Goal: Check status: Check status

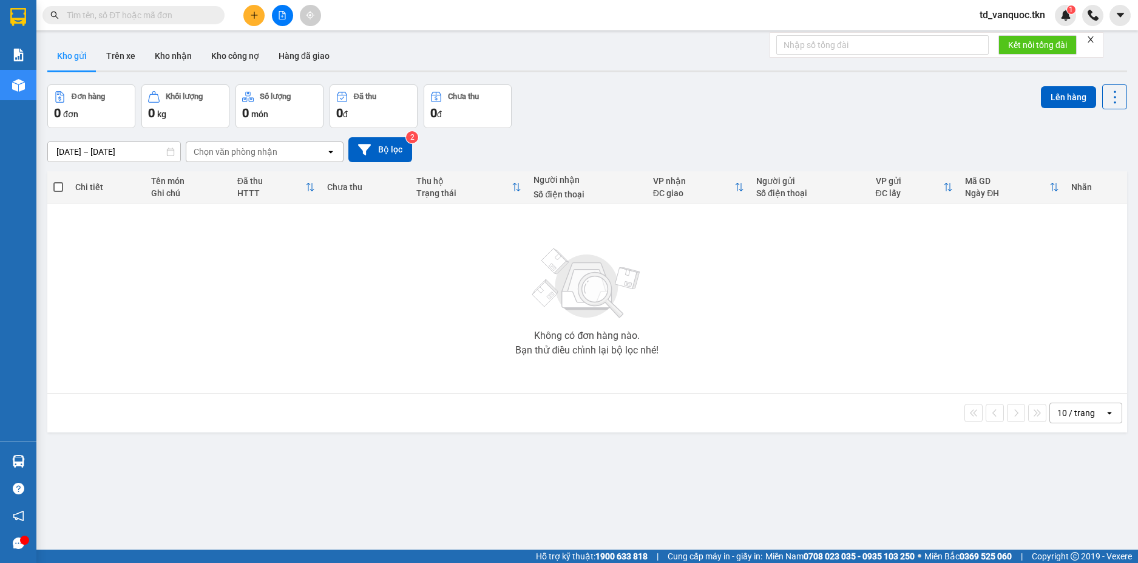
click at [177, 11] on input "text" at bounding box center [138, 14] width 143 height 13
paste input "0787558337"
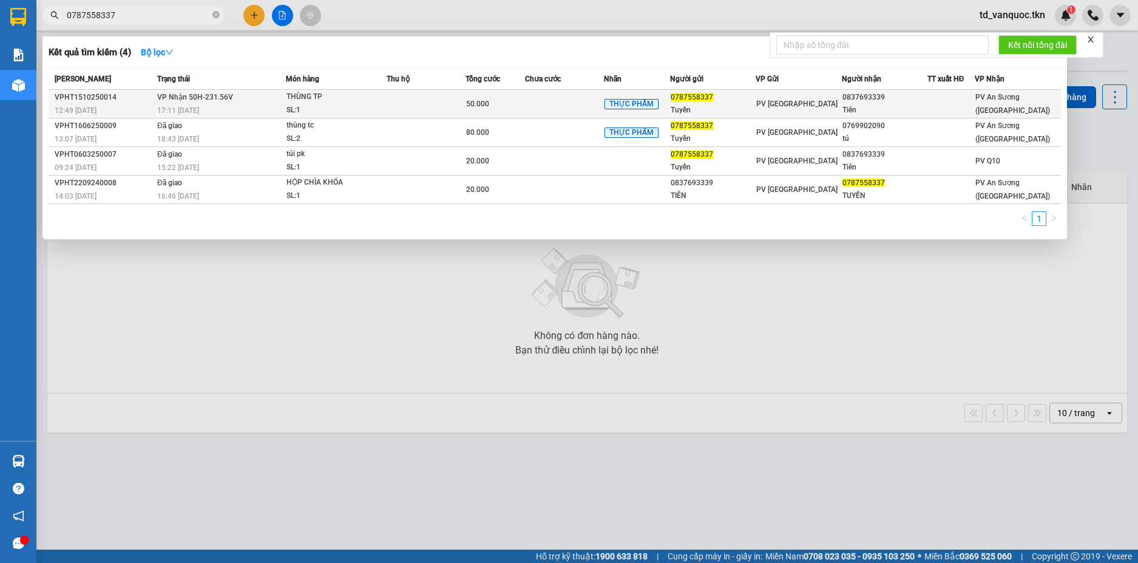
type input "0787558337"
click at [287, 108] on div "SL: 1" at bounding box center [332, 110] width 91 height 13
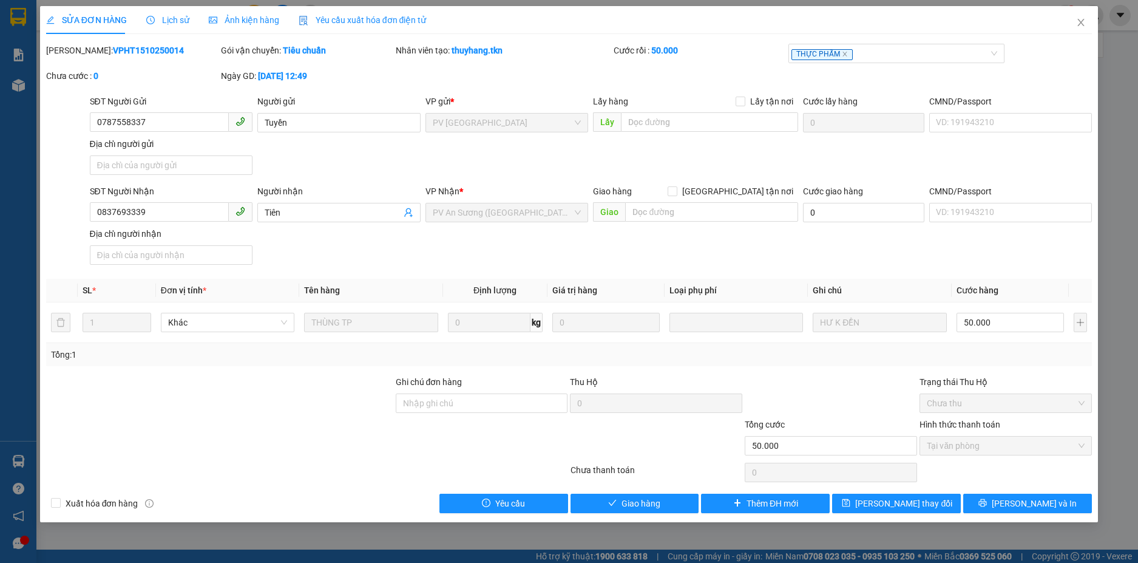
click at [194, 19] on div "SỬA ĐƠN HÀNG Lịch sử Ảnh kiện hàng Yêu cầu xuất hóa đơn điện tử" at bounding box center [236, 20] width 381 height 28
click at [180, 18] on span "Lịch sử" at bounding box center [167, 20] width 43 height 10
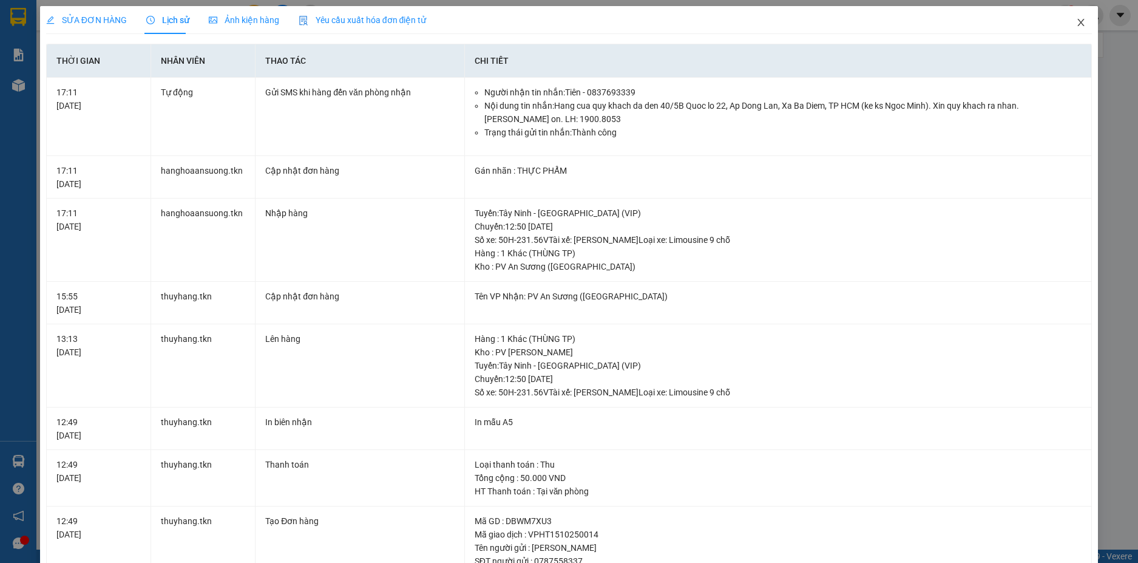
click at [1076, 23] on icon "close" at bounding box center [1081, 23] width 10 height 10
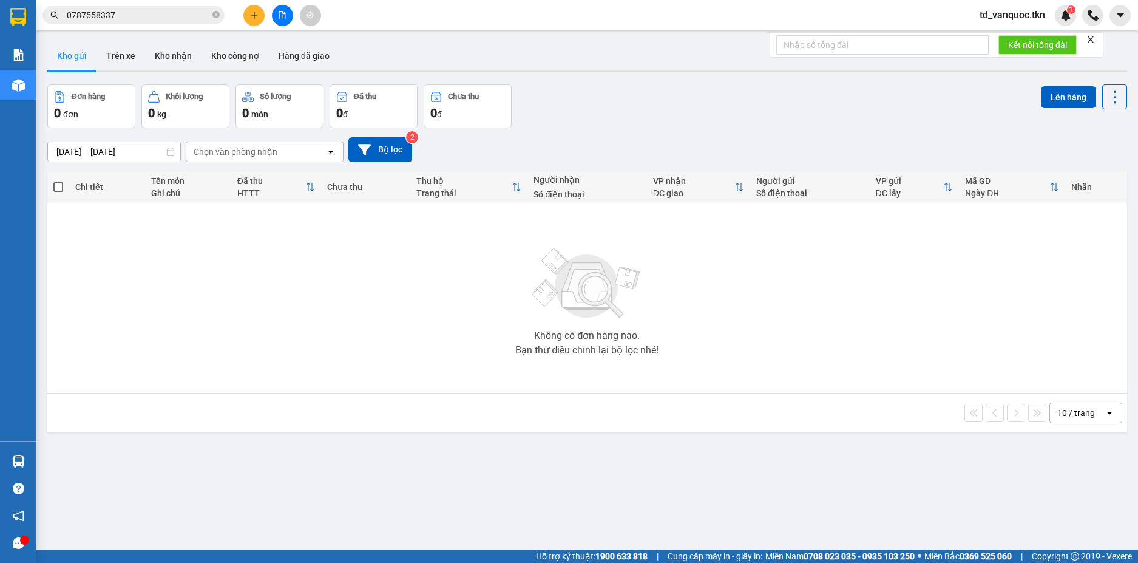
click at [644, 133] on div "[DATE] – [DATE] Press the down arrow key to interact with the calendar and sele…" at bounding box center [587, 149] width 1080 height 43
click at [172, 15] on input "0787558337" at bounding box center [138, 14] width 143 height 13
